Goal: Task Accomplishment & Management: Manage account settings

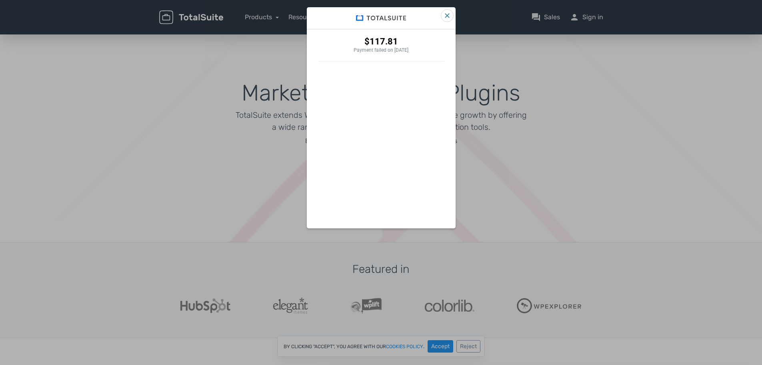
drag, startPoint x: 587, startPoint y: 21, endPoint x: 593, endPoint y: 16, distance: 7.4
click at [593, 16] on div "$117.81 Payment failed on 9/21/2025" at bounding box center [381, 182] width 762 height 365
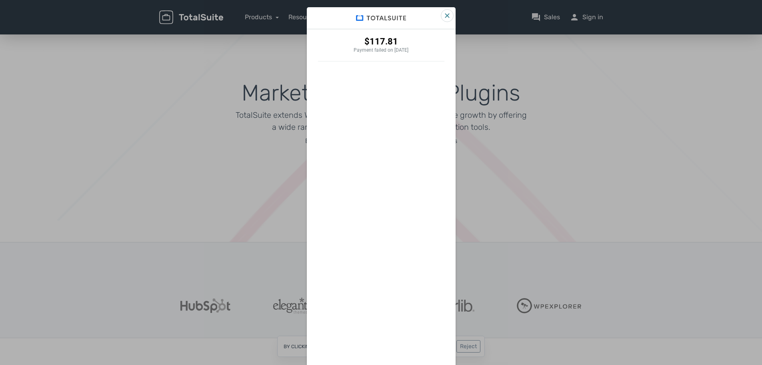
click at [446, 16] on icon "Close" at bounding box center [447, 15] width 5 height 5
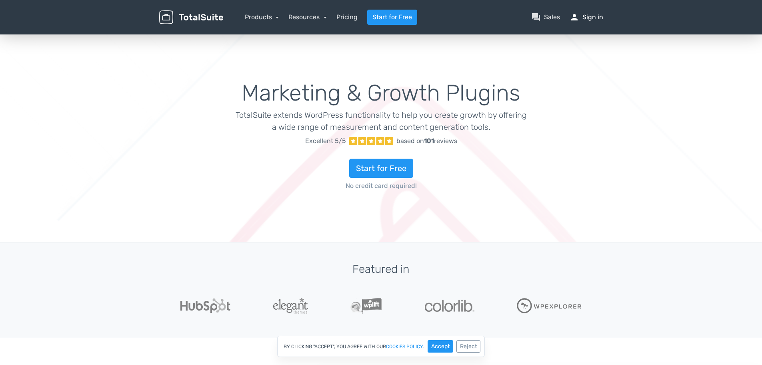
click at [599, 16] on link "person Sign in" at bounding box center [587, 17] width 34 height 10
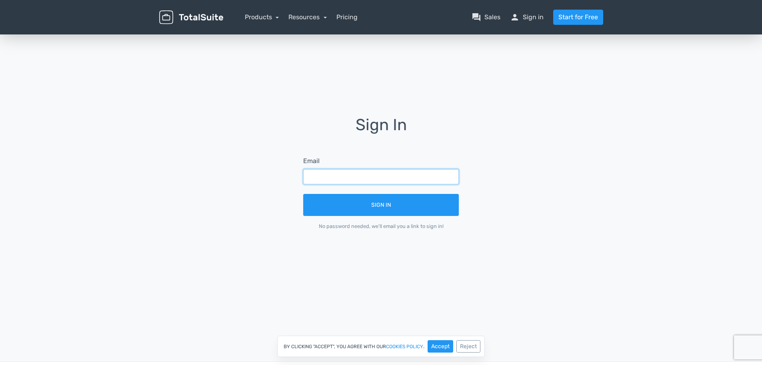
click at [323, 182] on input "text" at bounding box center [381, 176] width 156 height 15
type input "[EMAIL_ADDRESS][DOMAIN_NAME]"
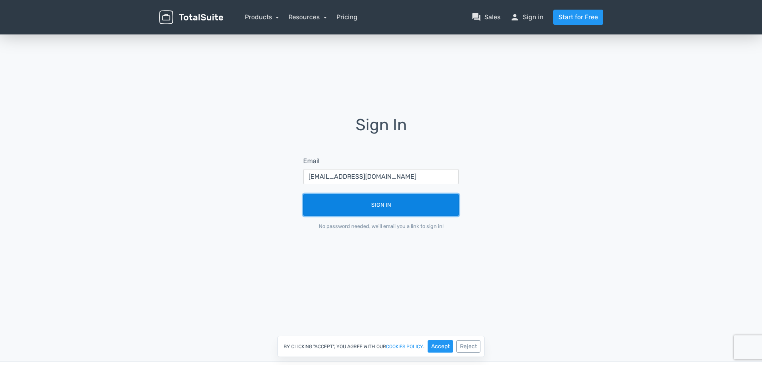
click at [380, 204] on button "Sign In" at bounding box center [381, 205] width 156 height 22
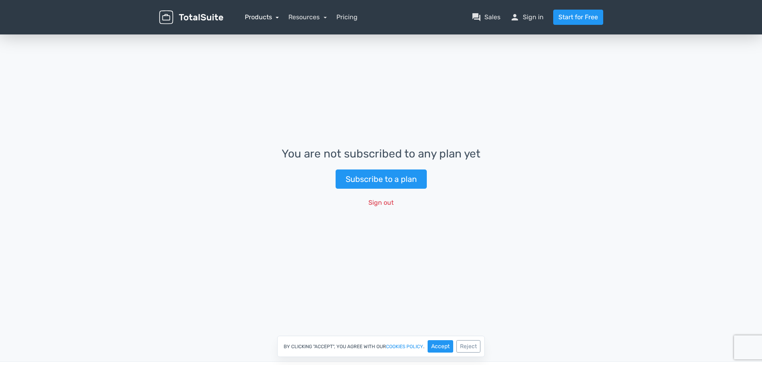
click at [259, 16] on link "Products" at bounding box center [262, 17] width 34 height 8
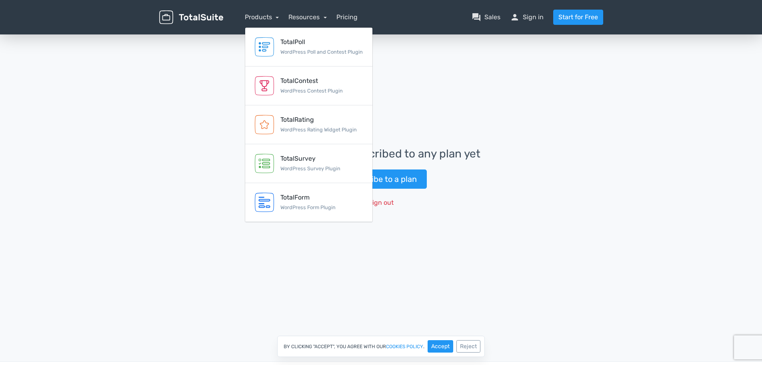
click at [213, 67] on div "You are not subscribed to any plan yet Subscribe to a plan Sign out" at bounding box center [381, 179] width 762 height 292
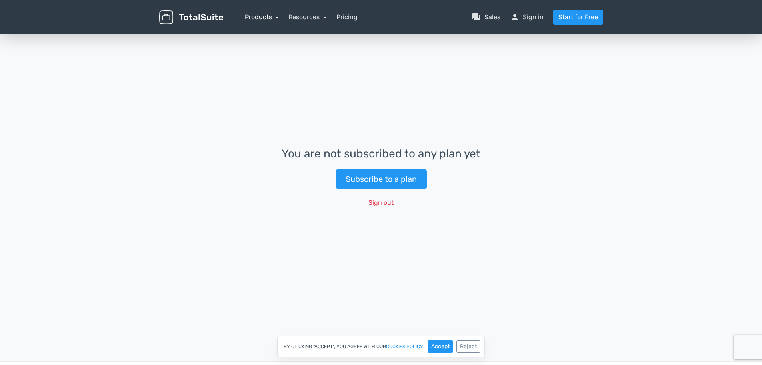
click at [276, 19] on link "Products" at bounding box center [262, 17] width 34 height 8
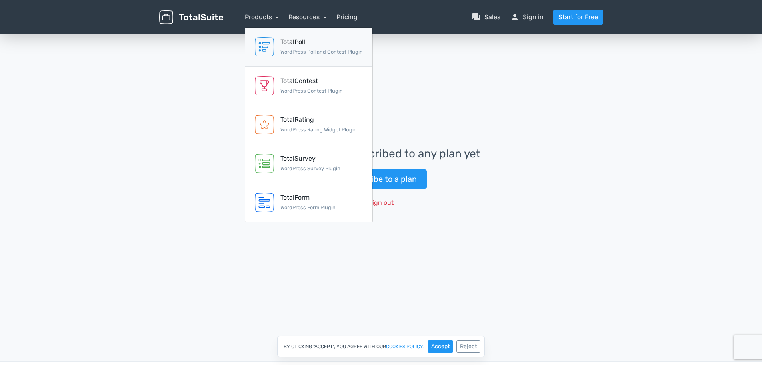
click at [293, 43] on div "TotalPoll" at bounding box center [322, 42] width 82 height 10
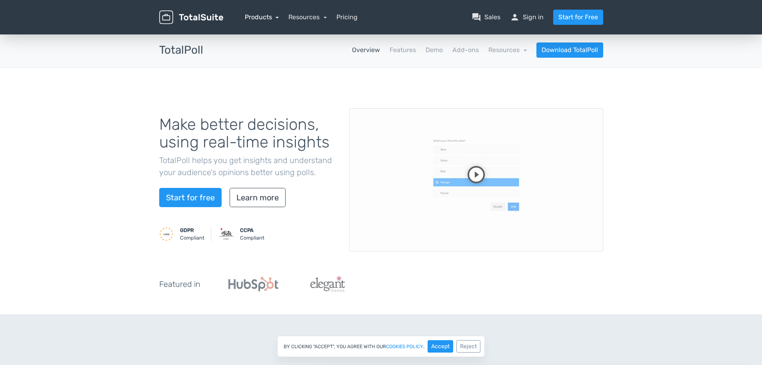
click at [275, 17] on link "Products" at bounding box center [262, 17] width 34 height 8
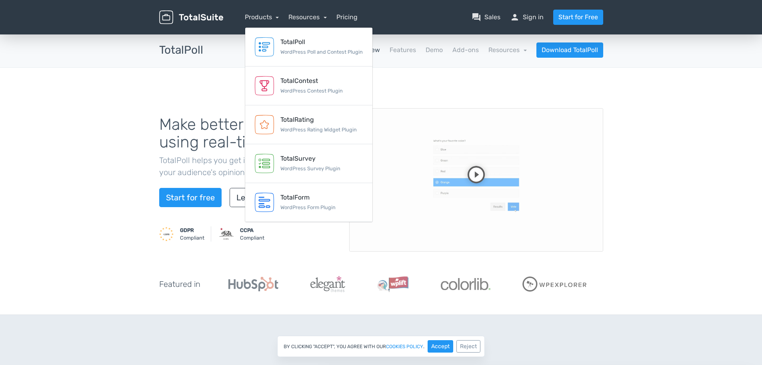
click at [690, 155] on div "Make better decisions, using real-time insights TotalPoll helps you get insight…" at bounding box center [381, 191] width 762 height 247
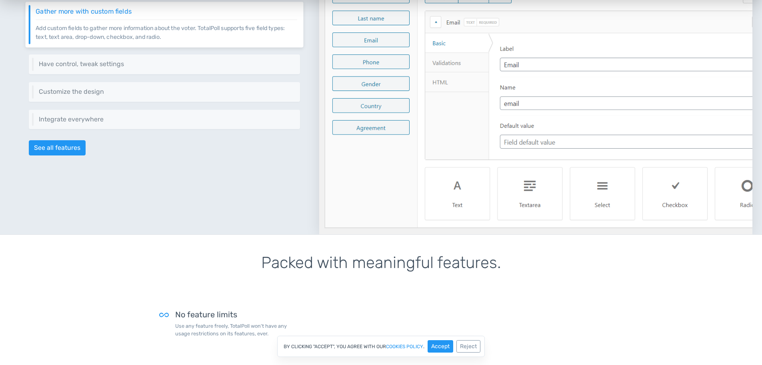
scroll to position [520, 0]
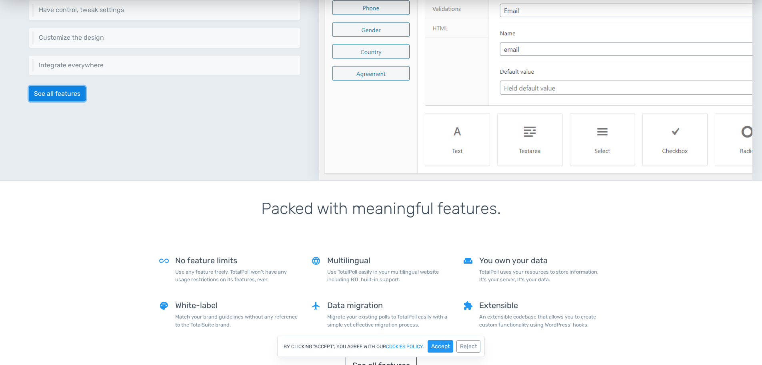
click at [62, 96] on link "See all features" at bounding box center [57, 93] width 57 height 15
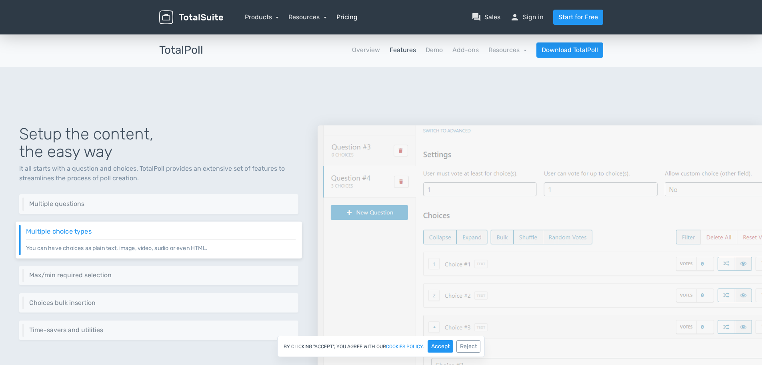
click at [351, 18] on link "Pricing" at bounding box center [347, 17] width 21 height 10
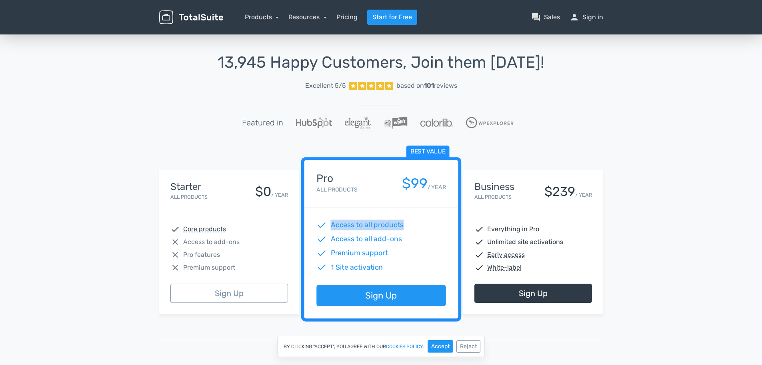
drag, startPoint x: 329, startPoint y: 223, endPoint x: 409, endPoint y: 223, distance: 80.8
click at [409, 223] on div "check Access to all products" at bounding box center [381, 225] width 129 height 10
drag, startPoint x: 409, startPoint y: 238, endPoint x: 328, endPoint y: 235, distance: 81.3
click at [328, 235] on div "check Access to all add-ons" at bounding box center [381, 239] width 129 height 10
drag, startPoint x: 333, startPoint y: 253, endPoint x: 409, endPoint y: 253, distance: 75.6
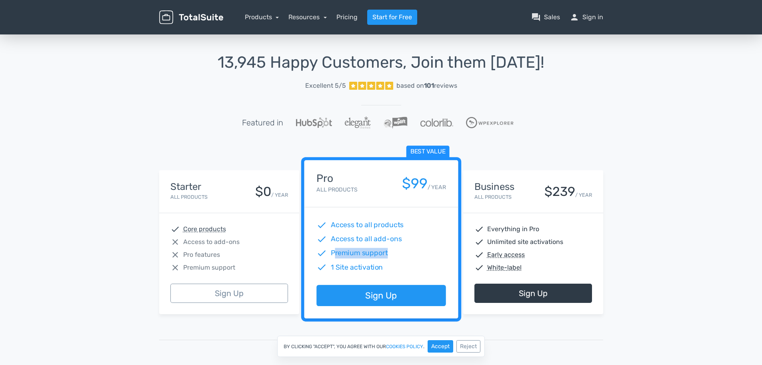
click at [409, 253] on div "check Premium support" at bounding box center [381, 253] width 129 height 10
drag, startPoint x: 405, startPoint y: 269, endPoint x: 327, endPoint y: 238, distance: 83.5
click at [328, 263] on div "check 1 Site activation" at bounding box center [381, 267] width 129 height 10
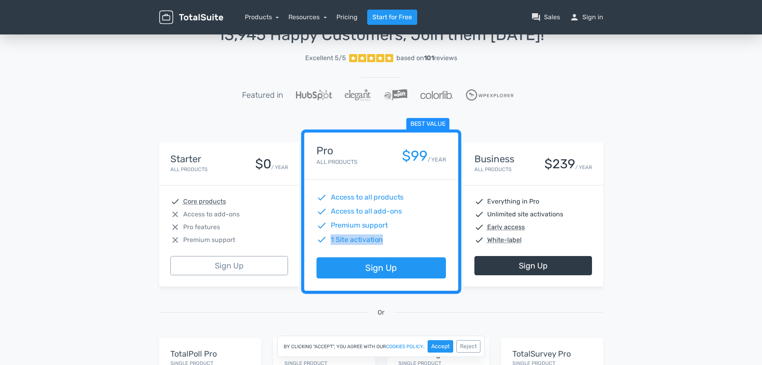
scroll to position [40, 0]
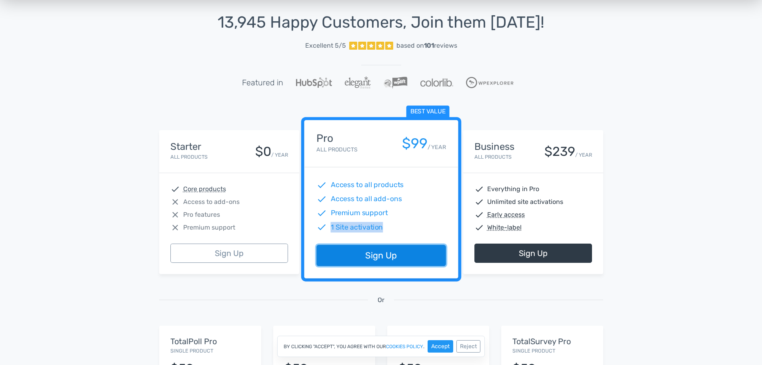
click at [375, 258] on link "Sign Up" at bounding box center [381, 255] width 129 height 21
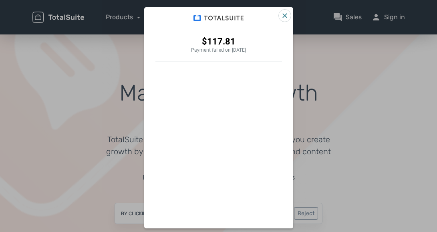
click at [282, 16] on icon "Close" at bounding box center [284, 15] width 5 height 5
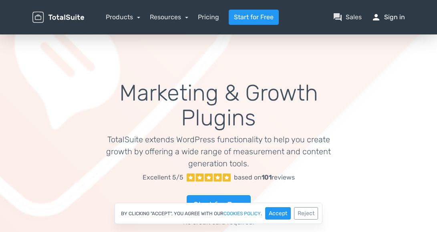
click at [401, 15] on link "person Sign in" at bounding box center [388, 17] width 34 height 10
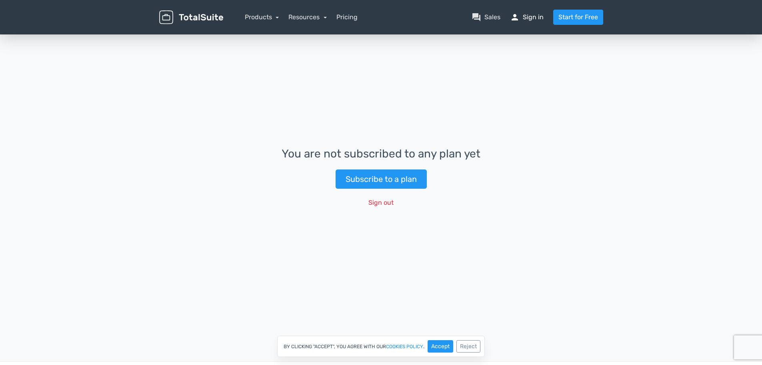
click at [528, 15] on link "person Sign in" at bounding box center [527, 17] width 34 height 10
click at [248, 18] on link "Products" at bounding box center [262, 17] width 34 height 8
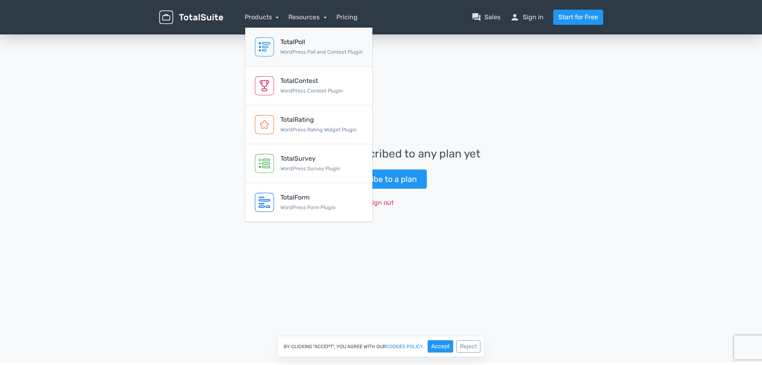
click at [277, 40] on link "TotalPoll WordPress Poll and Contest Plugin" at bounding box center [308, 47] width 127 height 39
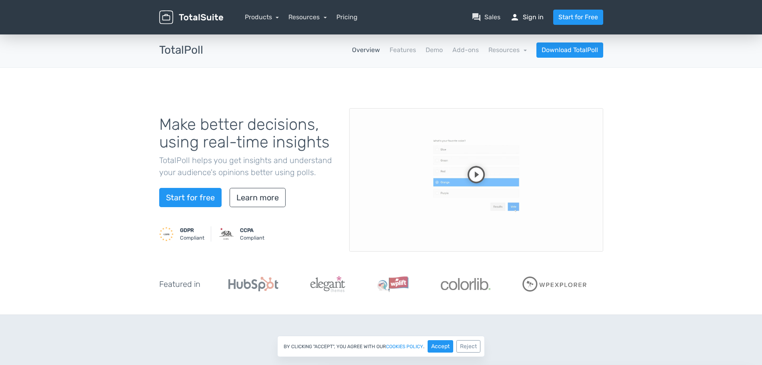
click at [527, 18] on link "person Sign in" at bounding box center [527, 17] width 34 height 10
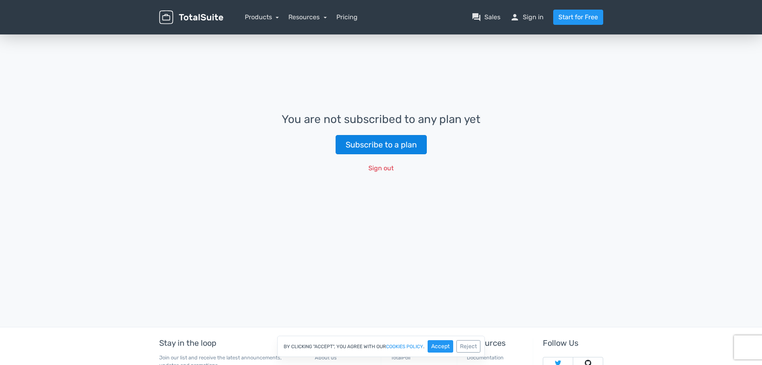
scroll to position [124, 0]
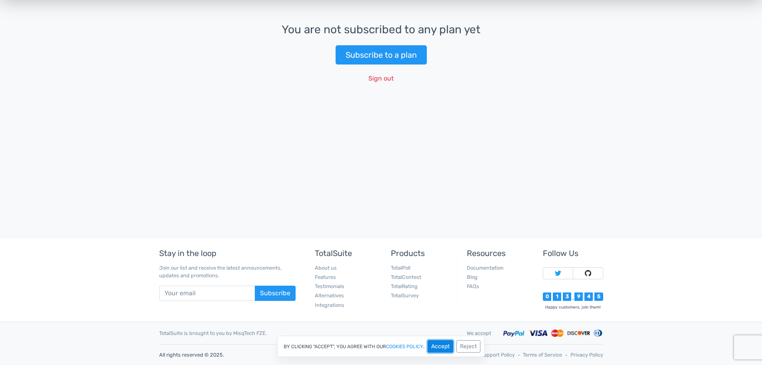
click at [437, 350] on button "Accept" at bounding box center [441, 346] width 26 height 12
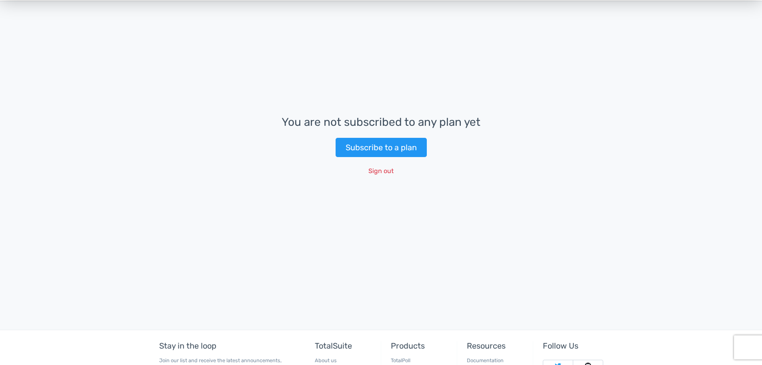
scroll to position [0, 0]
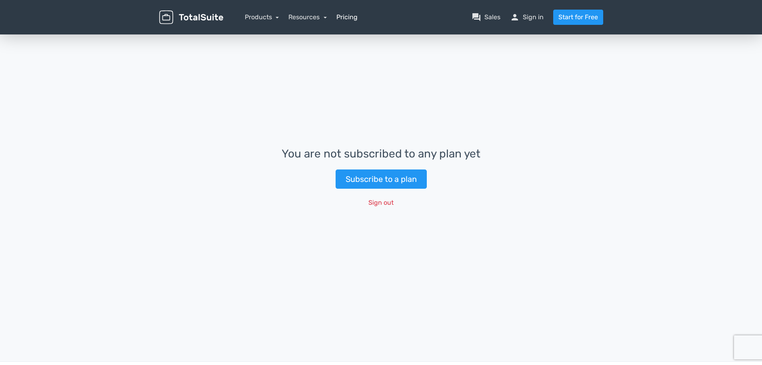
click at [353, 18] on link "Pricing" at bounding box center [347, 17] width 21 height 10
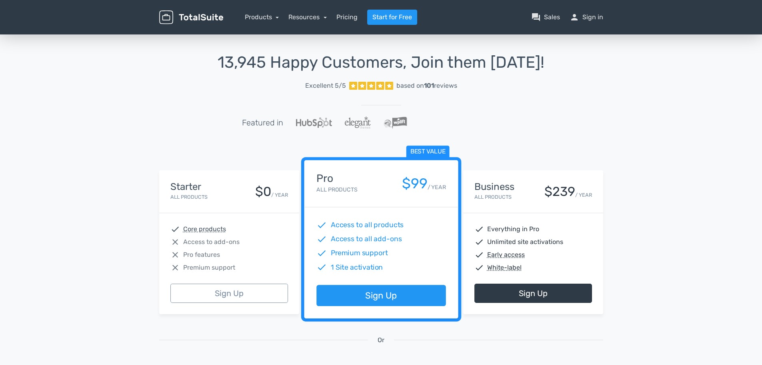
click at [180, 15] on img at bounding box center [191, 17] width 64 height 14
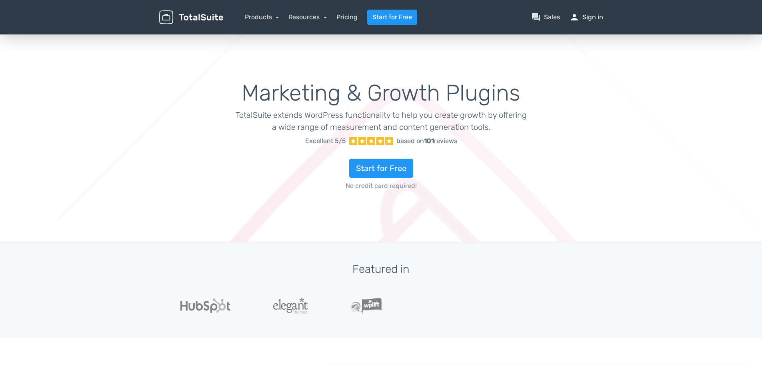
click at [594, 16] on link "person Sign in" at bounding box center [587, 17] width 34 height 10
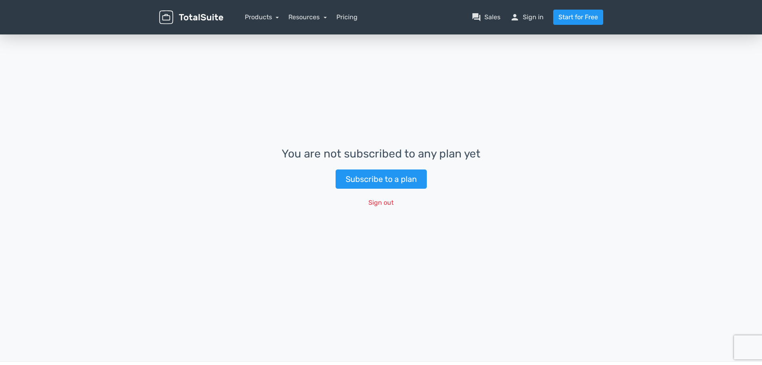
click at [531, 23] on nav "Products TotalPoll WordPress Poll and Contest Plugin TotalContest WordPress Con…" at bounding box center [419, 17] width 380 height 15
click at [531, 19] on link "person Sign in" at bounding box center [527, 17] width 34 height 10
click at [391, 179] on link "Subscribe to a plan" at bounding box center [381, 178] width 91 height 19
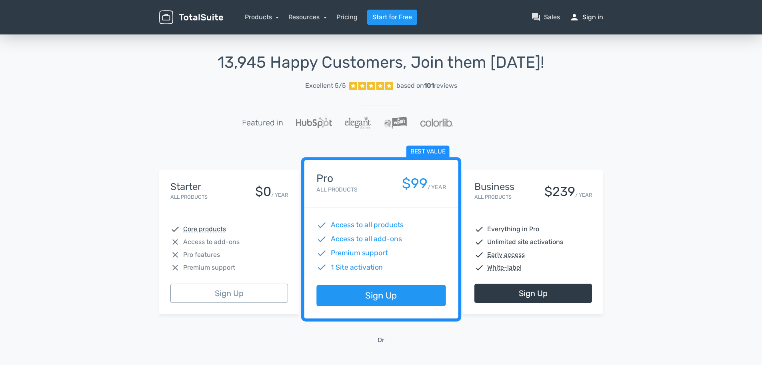
click at [583, 16] on link "person Sign in" at bounding box center [587, 17] width 34 height 10
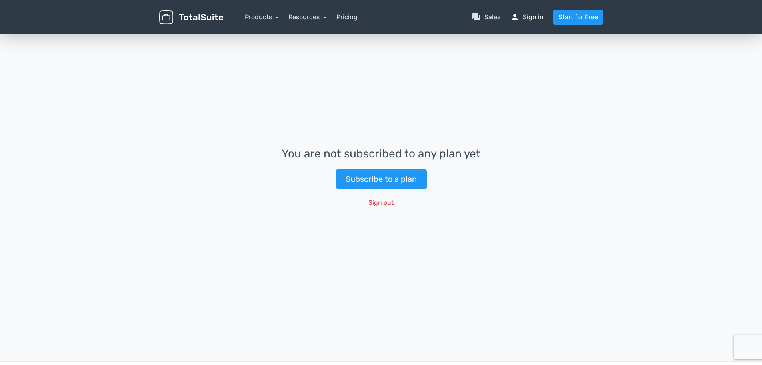
click at [533, 15] on link "person Sign in" at bounding box center [527, 17] width 34 height 10
drag, startPoint x: 385, startPoint y: 203, endPoint x: 419, endPoint y: 21, distance: 184.8
click at [385, 203] on button "Sign out" at bounding box center [381, 202] width 36 height 15
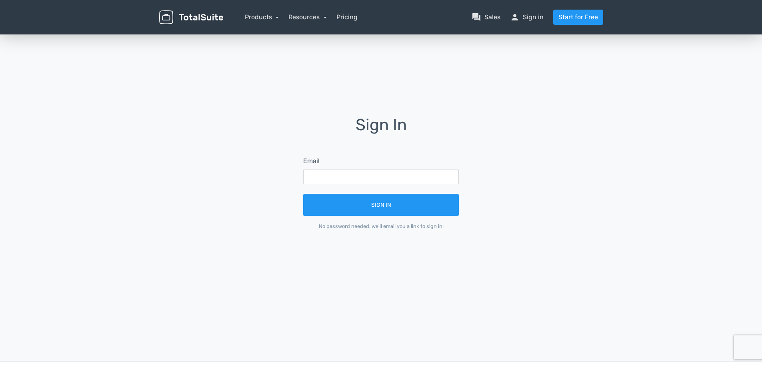
click at [417, 28] on div "menu Products TotalPoll WordPress Poll and Contest Plugin TotalContest TotalRat…" at bounding box center [381, 17] width 456 height 34
click at [364, 171] on input "text" at bounding box center [381, 176] width 156 height 15
paste input "[EMAIL_ADDRESS][DOMAIN_NAME]"
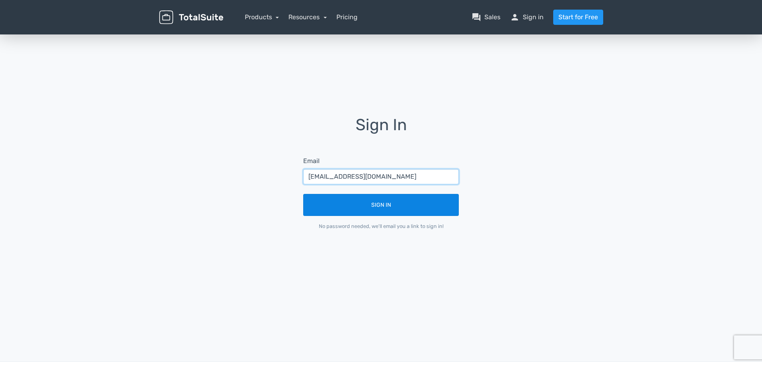
type input "[EMAIL_ADDRESS][DOMAIN_NAME]"
click at [373, 204] on button "Sign In" at bounding box center [381, 205] width 156 height 22
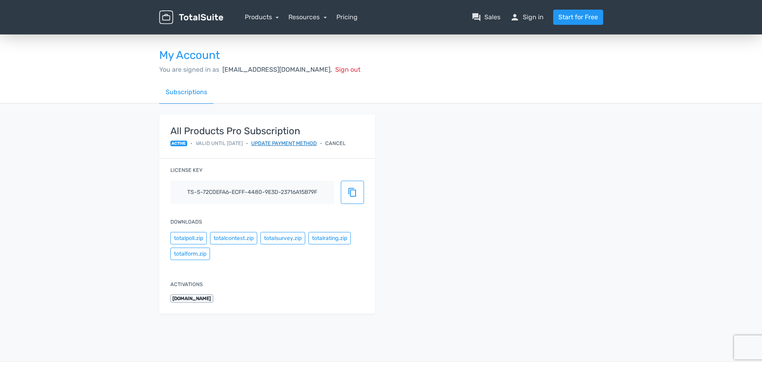
click at [307, 144] on link "Update payment method" at bounding box center [284, 143] width 66 height 8
click at [309, 144] on link "Update payment method" at bounding box center [284, 143] width 66 height 8
click at [263, 16] on link "Products" at bounding box center [262, 17] width 34 height 8
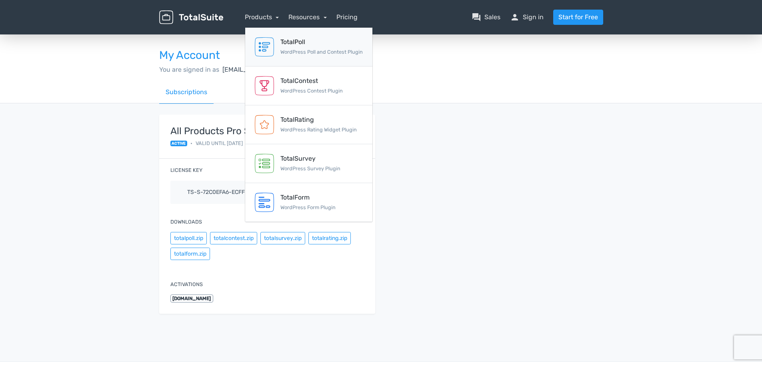
click at [286, 46] on div "TotalPoll" at bounding box center [322, 42] width 82 height 10
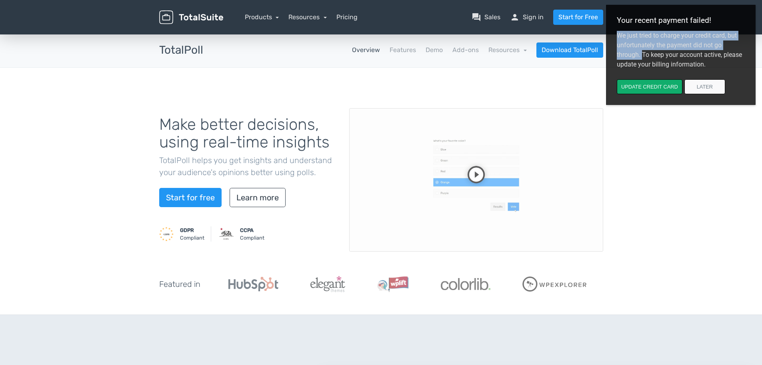
drag, startPoint x: 620, startPoint y: 40, endPoint x: 642, endPoint y: 54, distance: 26.6
click at [642, 54] on div "We just tried to charge your credit card, but unfortunately the payment did not…" at bounding box center [681, 47] width 128 height 44
click at [621, 40] on div "We just tried to charge your credit card, but unfortunately the payment did not…" at bounding box center [681, 47] width 128 height 44
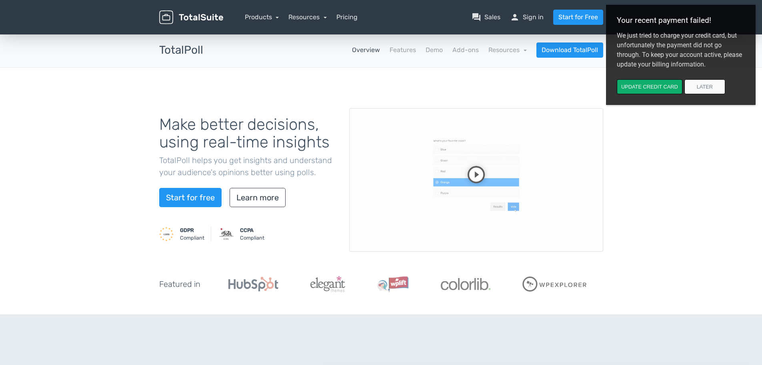
click at [624, 37] on div "We just tried to charge your credit card, but unfortunately the payment did not…" at bounding box center [681, 47] width 128 height 44
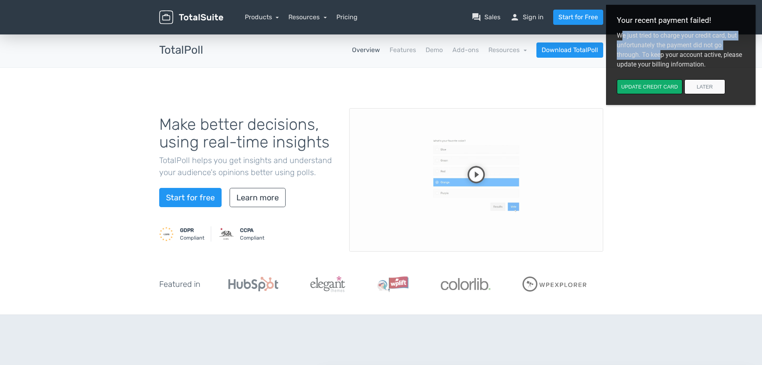
drag, startPoint x: 622, startPoint y: 36, endPoint x: 662, endPoint y: 56, distance: 44.8
click at [662, 56] on div "We just tried to charge your credit card, but unfortunately the payment did not…" at bounding box center [681, 47] width 128 height 44
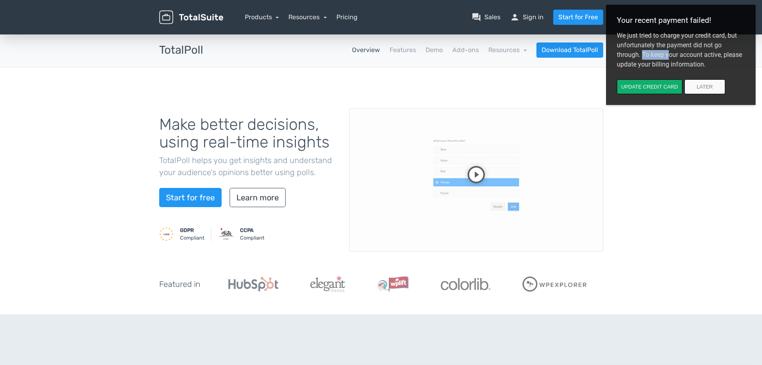
drag, startPoint x: 643, startPoint y: 52, endPoint x: 668, endPoint y: 55, distance: 25.4
click at [668, 55] on div "We just tried to charge your credit card, but unfortunately the payment did not…" at bounding box center [681, 47] width 128 height 44
click at [656, 52] on div "We just tried to charge your credit card, but unfortunately the payment did not…" at bounding box center [681, 47] width 128 height 44
click at [653, 52] on div "We just tried to charge your credit card, but unfortunately the payment did not…" at bounding box center [681, 47] width 128 height 44
drag, startPoint x: 642, startPoint y: 58, endPoint x: 709, endPoint y: 58, distance: 66.8
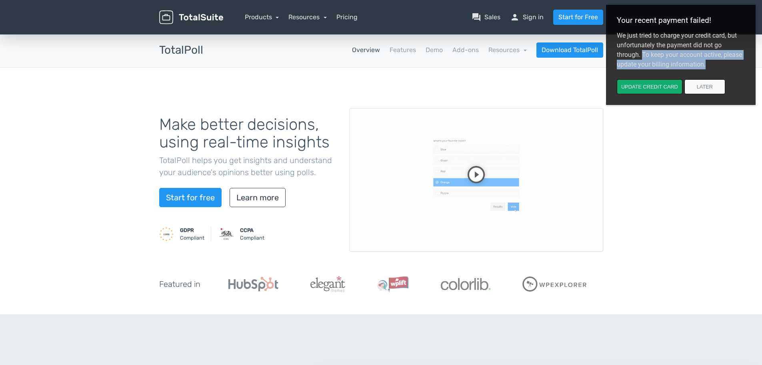
click at [709, 61] on div "We just tried to charge your credit card, but unfortunately the payment did not…" at bounding box center [681, 47] width 128 height 44
click at [704, 57] on div "We just tried to charge your credit card, but unfortunately the payment did not…" at bounding box center [681, 47] width 128 height 44
click at [654, 88] on button "Update credit card" at bounding box center [650, 86] width 66 height 15
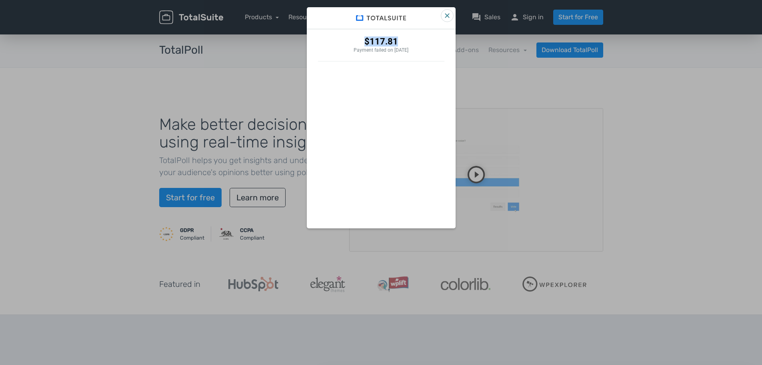
drag, startPoint x: 361, startPoint y: 43, endPoint x: 395, endPoint y: 43, distance: 34.0
click at [395, 43] on div "$117.81 Payment failed on 9/21/2025" at bounding box center [381, 45] width 126 height 32
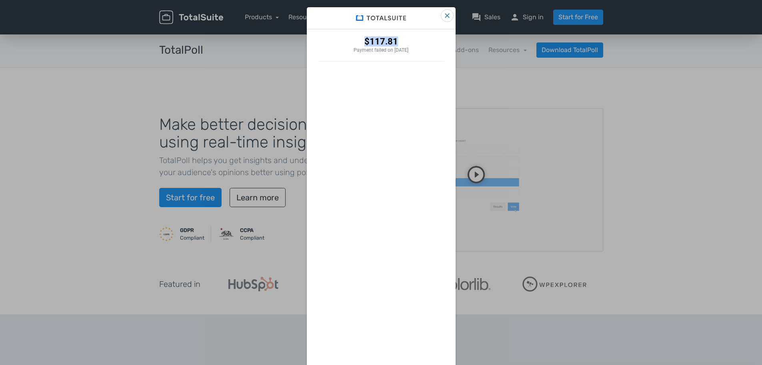
copy div "$117.81"
click at [445, 17] on icon "Close" at bounding box center [447, 15] width 5 height 5
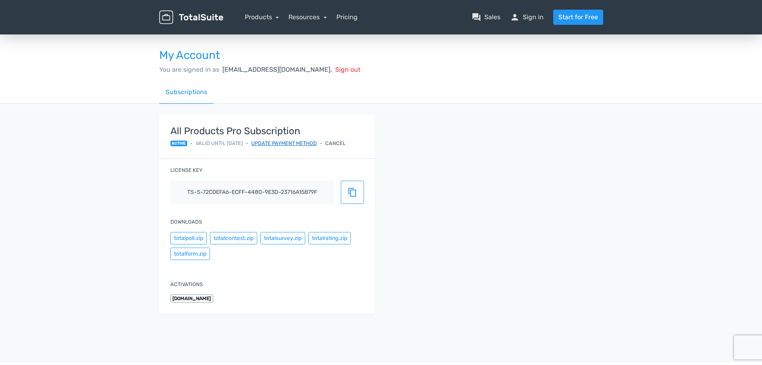
click at [282, 145] on link "Update payment method" at bounding box center [284, 143] width 66 height 8
click at [287, 143] on link "Update payment method" at bounding box center [284, 143] width 66 height 8
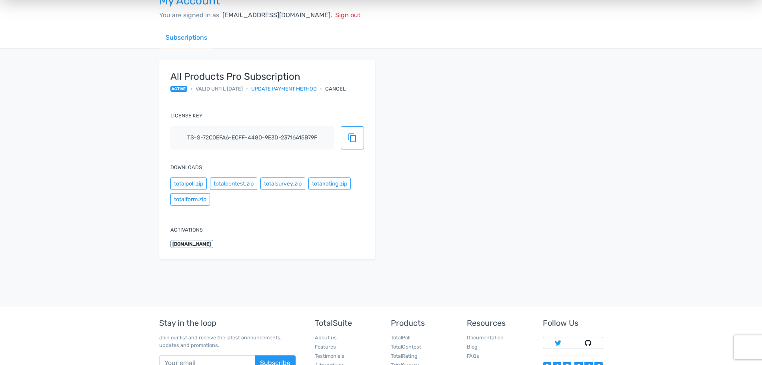
scroll to position [40, 0]
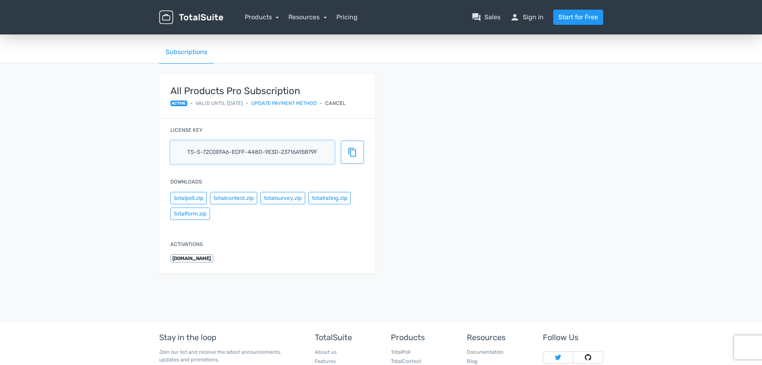
drag, startPoint x: 321, startPoint y: 149, endPoint x: 146, endPoint y: 145, distance: 174.9
click at [146, 145] on div "My Account You are signed in as [EMAIL_ADDRESS][DOMAIN_NAME], Sign out Subscrip…" at bounding box center [381, 143] width 762 height 301
click at [96, 145] on div "My Account You are signed in as [EMAIL_ADDRESS][DOMAIN_NAME], Sign out Subscrip…" at bounding box center [381, 143] width 762 height 301
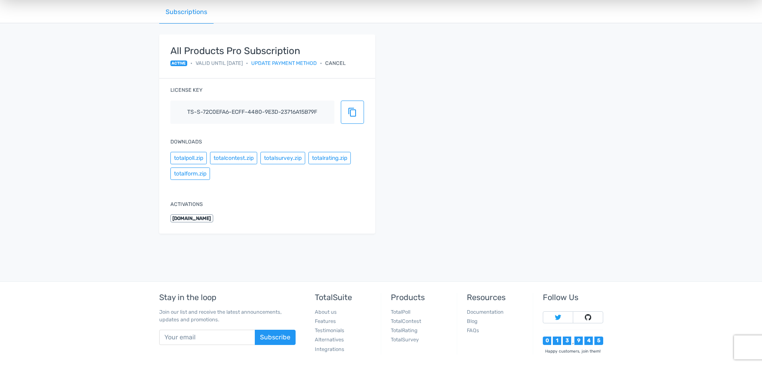
scroll to position [0, 0]
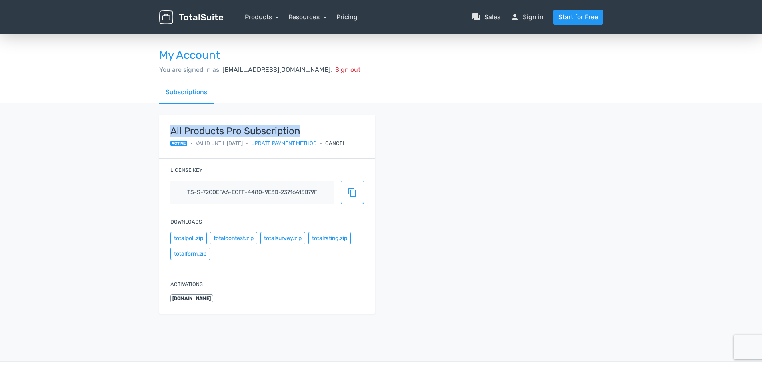
drag, startPoint x: 166, startPoint y: 129, endPoint x: 317, endPoint y: 128, distance: 151.3
click at [317, 128] on div "All Products Pro Subscription active • Valid until [DATE] • Update payment meth…" at bounding box center [267, 136] width 216 height 44
drag, startPoint x: 265, startPoint y: 128, endPoint x: 222, endPoint y: 131, distance: 43.7
click at [222, 131] on strong "All Products Pro Subscription" at bounding box center [258, 131] width 176 height 10
click at [263, 18] on link "Products" at bounding box center [262, 17] width 34 height 8
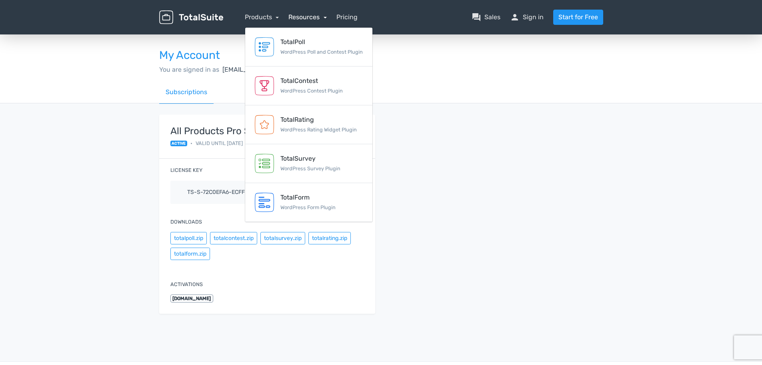
click at [303, 18] on link "Resources" at bounding box center [308, 17] width 38 height 8
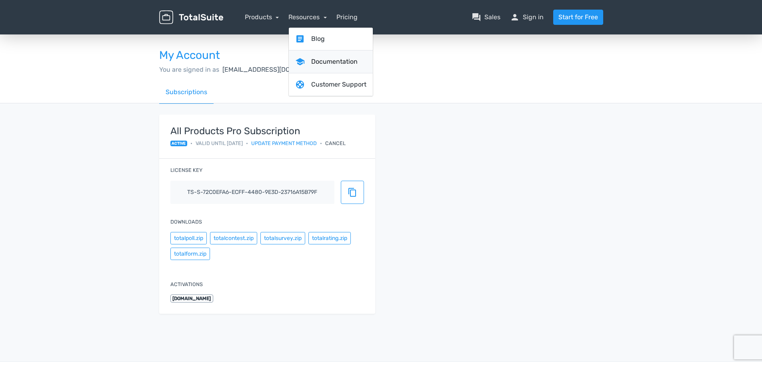
click at [322, 61] on link "school Documentation" at bounding box center [331, 61] width 84 height 23
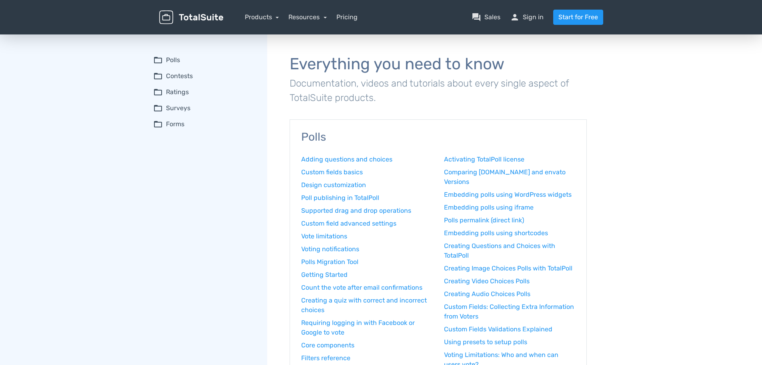
click at [166, 63] on summary "folder_open Polls" at bounding box center [204, 60] width 103 height 10
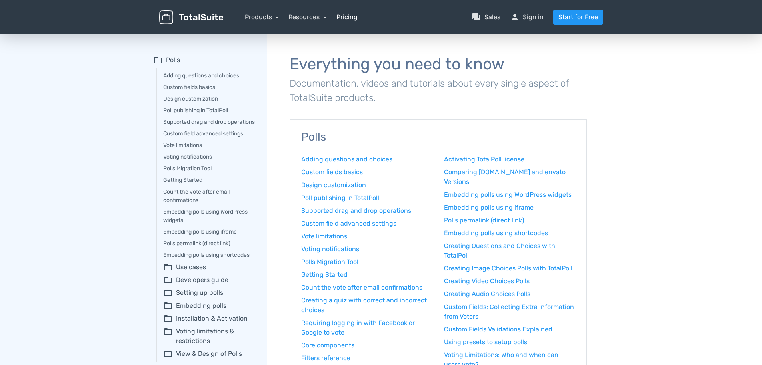
click at [347, 19] on link "Pricing" at bounding box center [347, 17] width 21 height 10
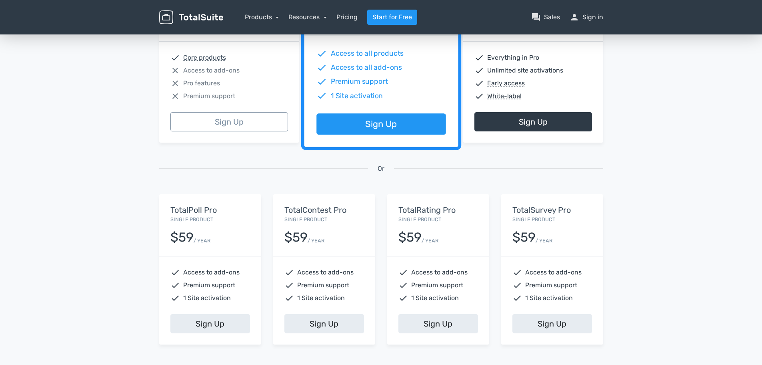
scroll to position [200, 0]
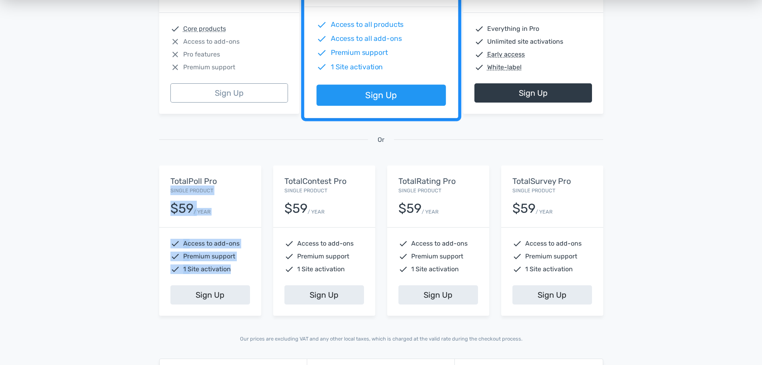
drag, startPoint x: 232, startPoint y: 270, endPoint x: 162, endPoint y: 188, distance: 107.3
click at [162, 188] on div "TotalPoll Pro Single Product $59 / YEAR check Access to add-ons check Premium s…" at bounding box center [210, 240] width 102 height 150
click at [137, 191] on div "13,945 Happy Customers, Join them Today! Excellent 5/5 based on 101 reviews Fea…" at bounding box center [381, 95] width 762 height 525
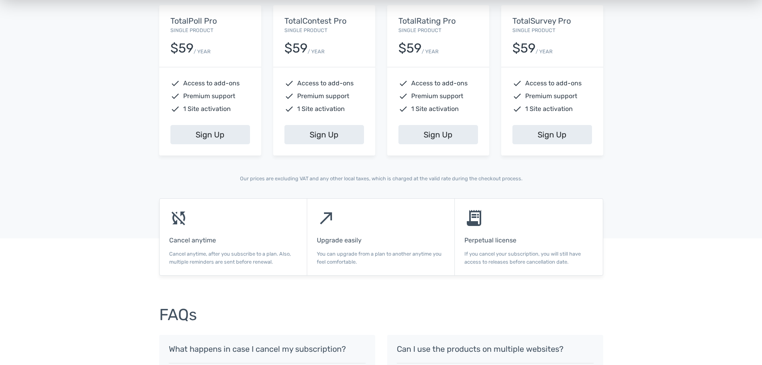
scroll to position [320, 0]
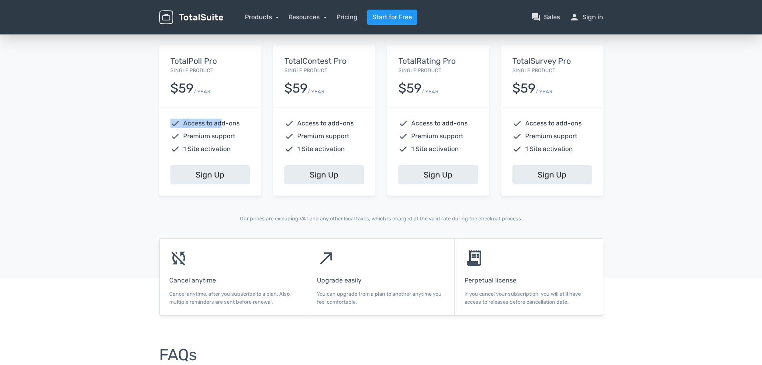
drag, startPoint x: 223, startPoint y: 122, endPoint x: 146, endPoint y: 116, distance: 77.0
drag, startPoint x: 241, startPoint y: 138, endPoint x: 156, endPoint y: 133, distance: 85.0
click at [156, 133] on div "TotalPoll Pro Single Product $59 / YEAR check Access to add-ons check Premium s…" at bounding box center [210, 120] width 114 height 150
drag, startPoint x: 232, startPoint y: 151, endPoint x: 160, endPoint y: 150, distance: 72.4
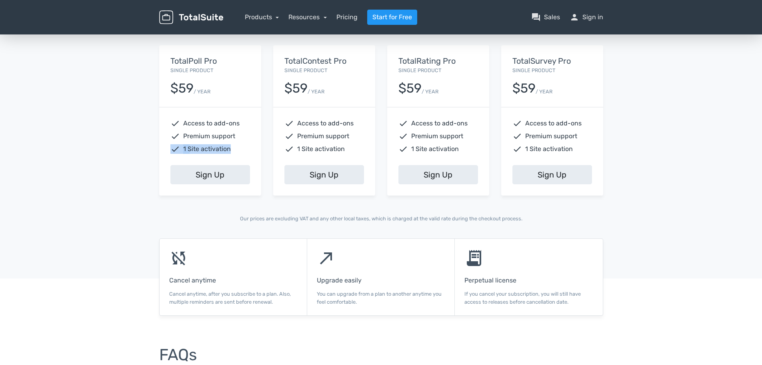
click at [160, 150] on div "check Access to add-ons check Premium support check 1 Site activation" at bounding box center [210, 136] width 102 height 58
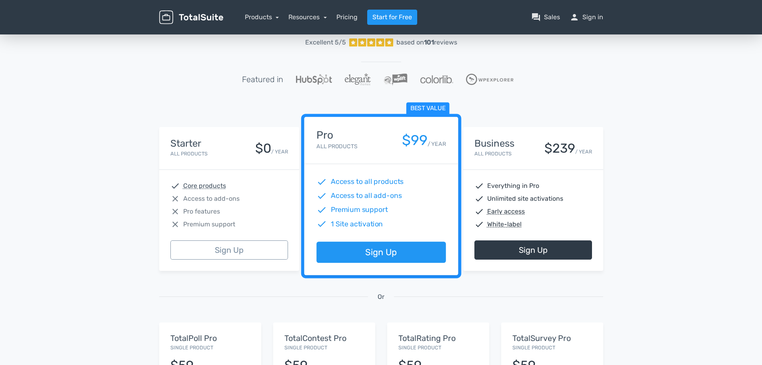
scroll to position [120, 0]
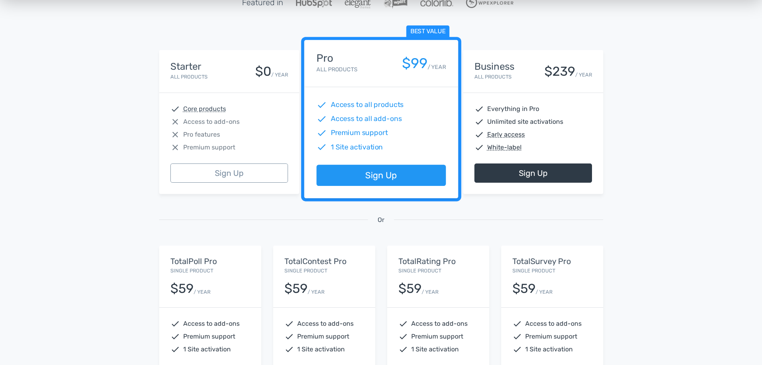
click at [208, 257] on h5 "TotalPoll Pro" at bounding box center [210, 261] width 80 height 9
click at [202, 274] on div "TotalPoll Pro Single Product $59 / YEAR" at bounding box center [210, 276] width 102 height 62
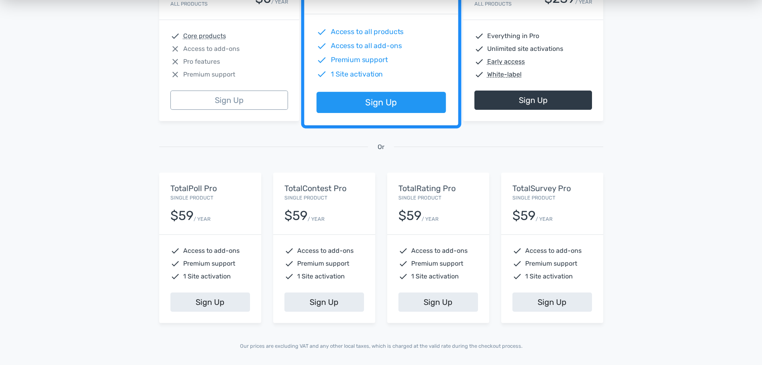
scroll to position [280, 0]
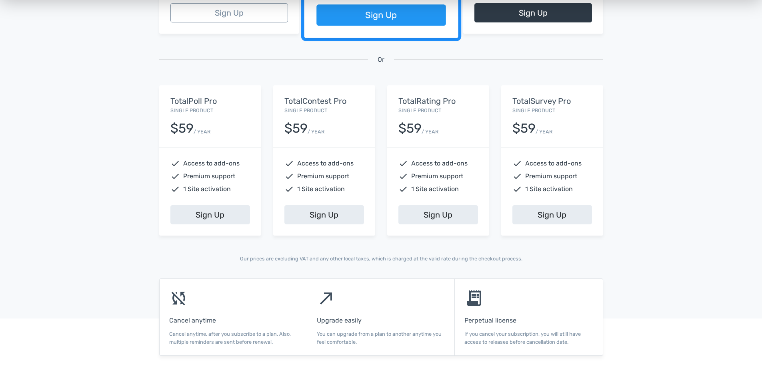
click at [202, 200] on div "check Access to add-ons check Premium support check 1 Site activation" at bounding box center [210, 176] width 102 height 58
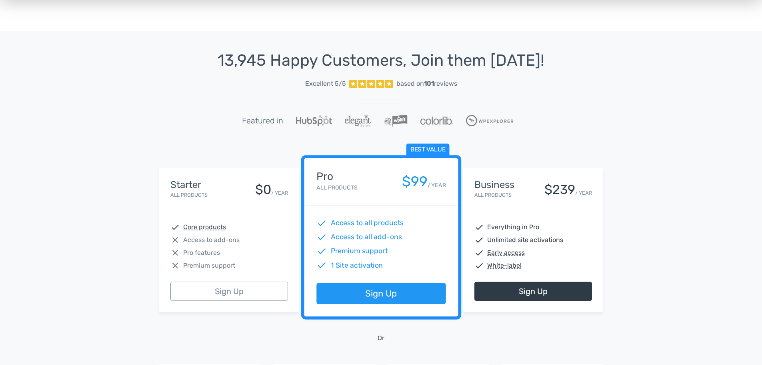
scroll to position [0, 0]
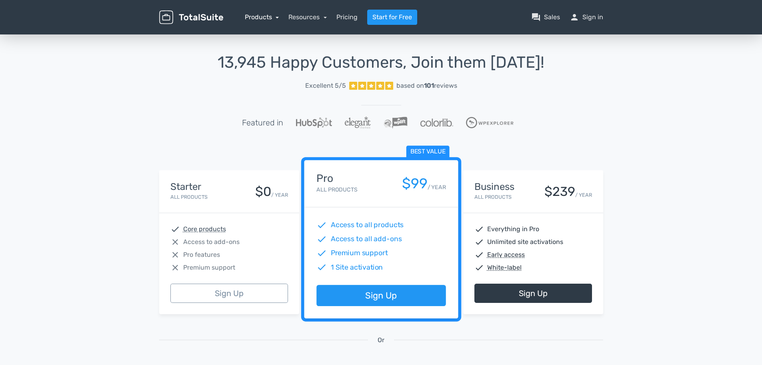
click at [272, 15] on link "Products" at bounding box center [262, 17] width 34 height 8
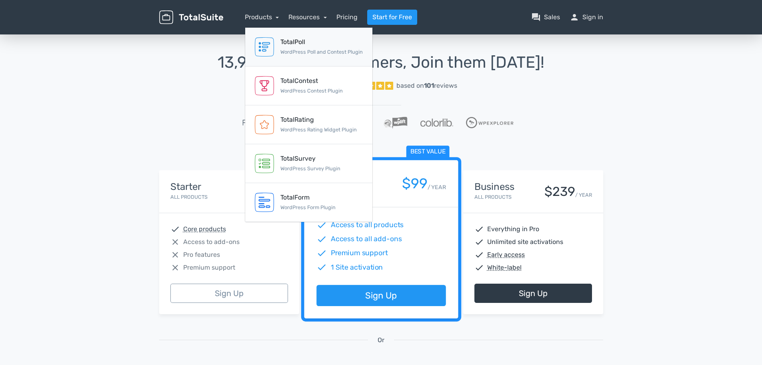
click at [288, 42] on div "TotalPoll" at bounding box center [322, 42] width 82 height 10
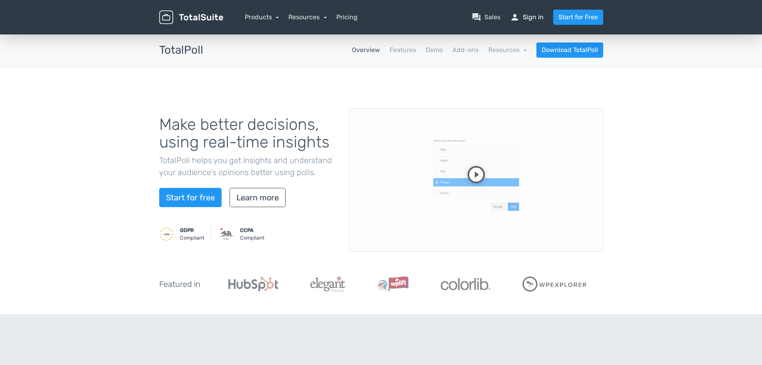
click at [531, 15] on link "person Sign in" at bounding box center [527, 17] width 34 height 10
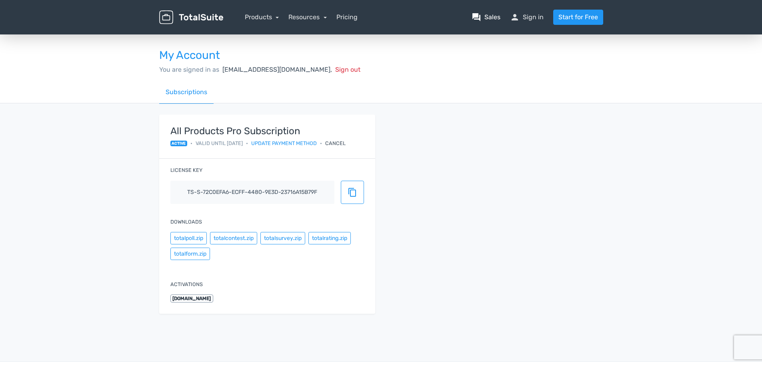
click at [475, 16] on span "question_answer" at bounding box center [477, 17] width 10 height 10
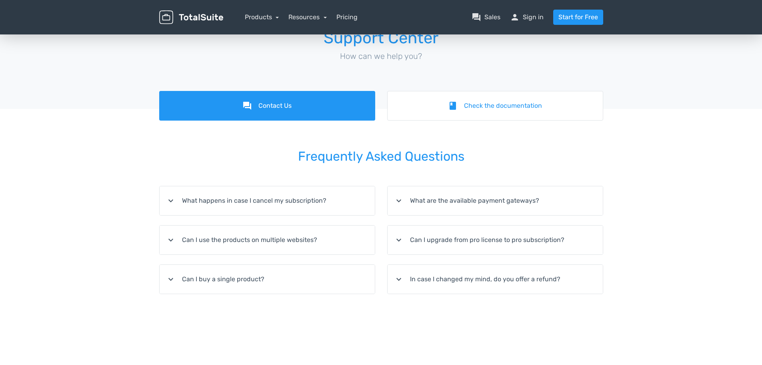
scroll to position [40, 0]
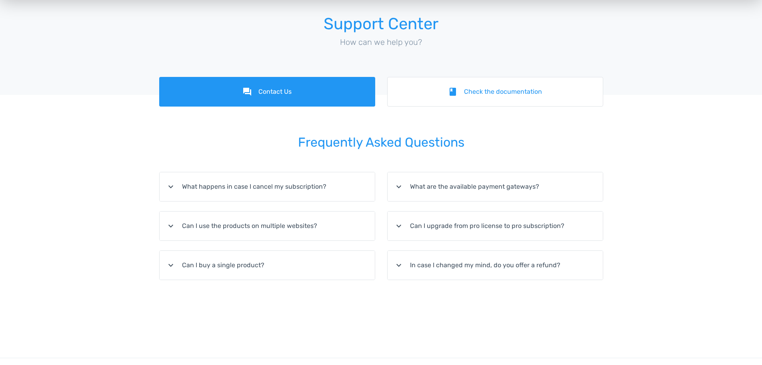
click at [174, 183] on icon "expand_more" at bounding box center [171, 187] width 10 height 10
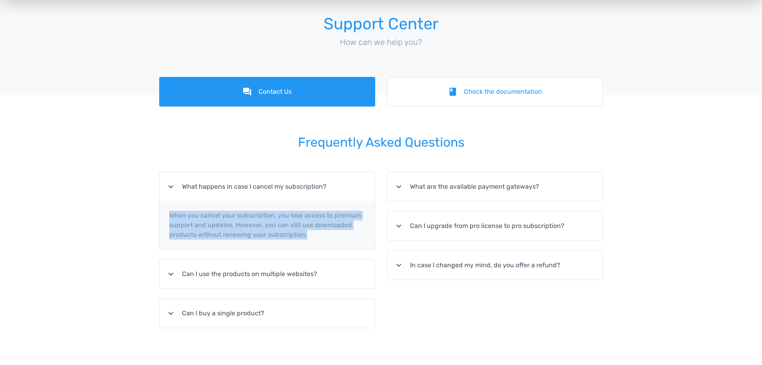
drag, startPoint x: 316, startPoint y: 234, endPoint x: 160, endPoint y: 211, distance: 157.3
click at [160, 211] on p "When you cancel your subscription, you lose access to premium support and updat…" at bounding box center [267, 225] width 215 height 48
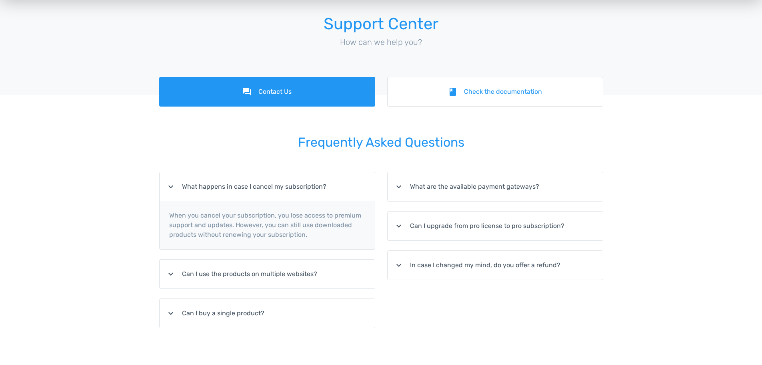
click at [210, 263] on summary "expand_more Can I use the products on multiple websites?" at bounding box center [267, 273] width 215 height 29
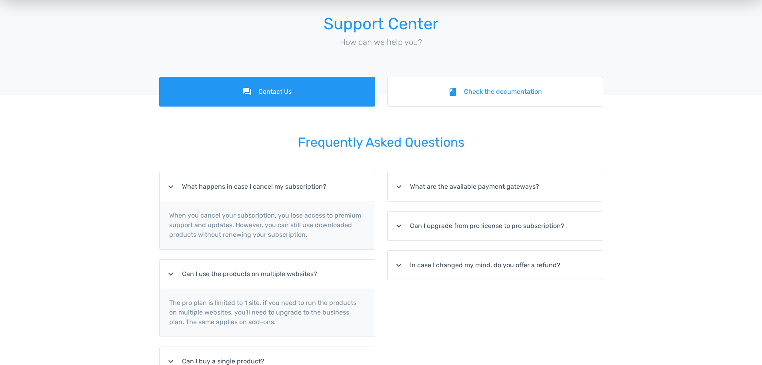
click at [210, 274] on summary "expand_more Can I use the products on multiple websites?" at bounding box center [267, 273] width 215 height 29
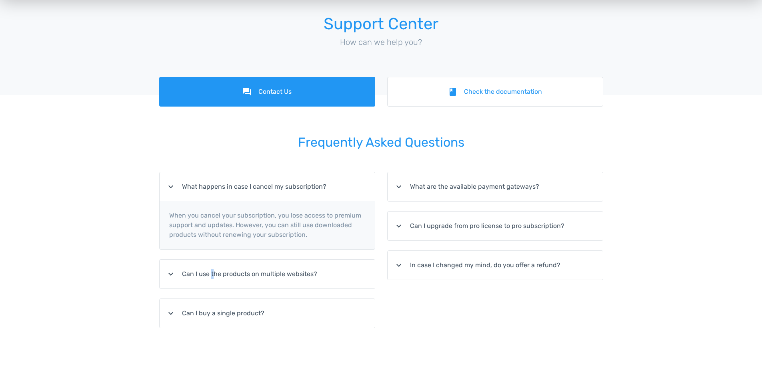
click at [210, 274] on summary "expand_more Can I use the products on multiple websites?" at bounding box center [267, 273] width 215 height 29
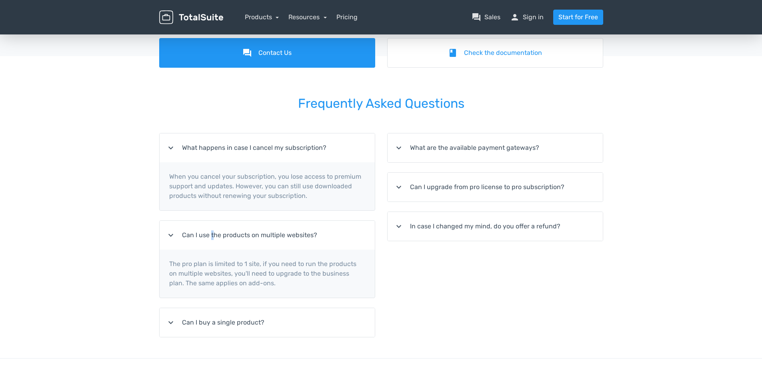
scroll to position [40, 0]
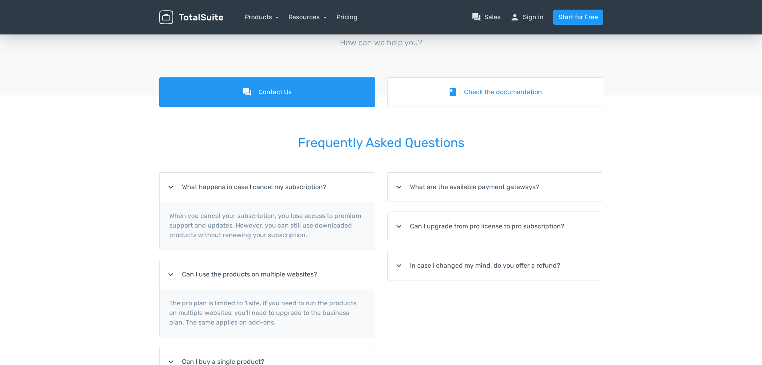
click at [448, 178] on summary "expand_more What are the available payment gateways?" at bounding box center [495, 186] width 215 height 29
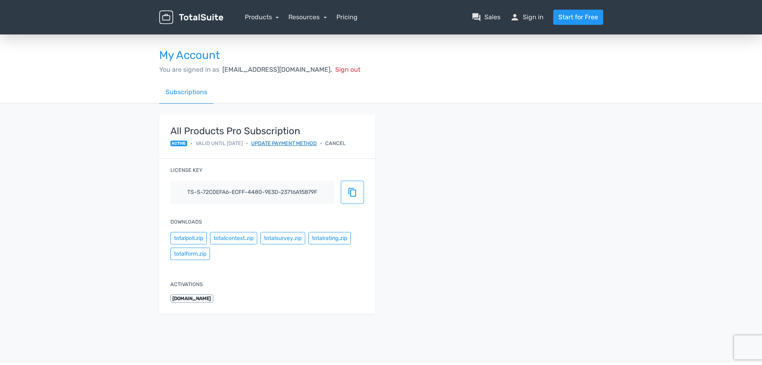
click at [303, 141] on link "Update payment method" at bounding box center [284, 143] width 66 height 8
